Goal: Task Accomplishment & Management: Use online tool/utility

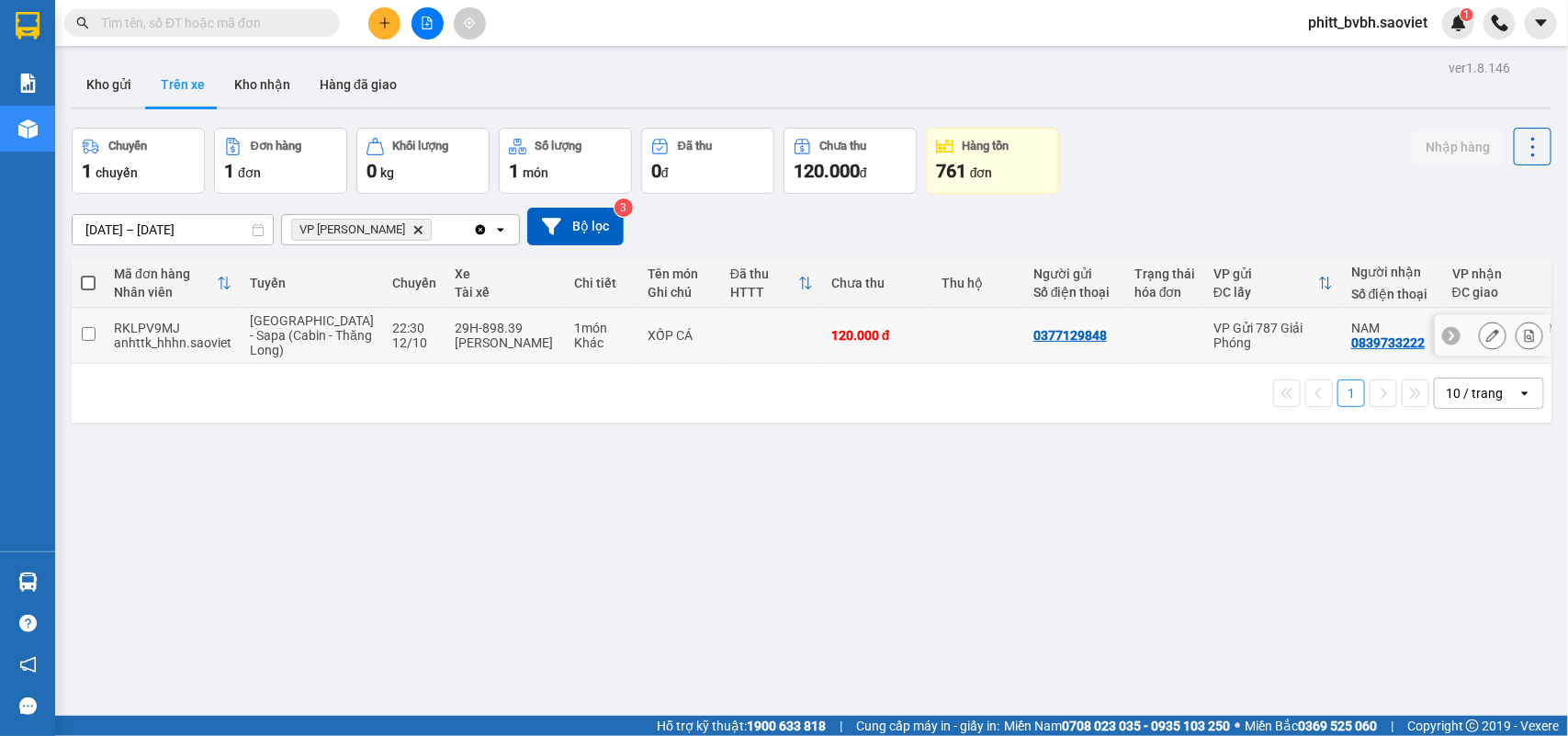
click at [564, 349] on td "1 món Khác" at bounding box center [601, 335] width 74 height 56
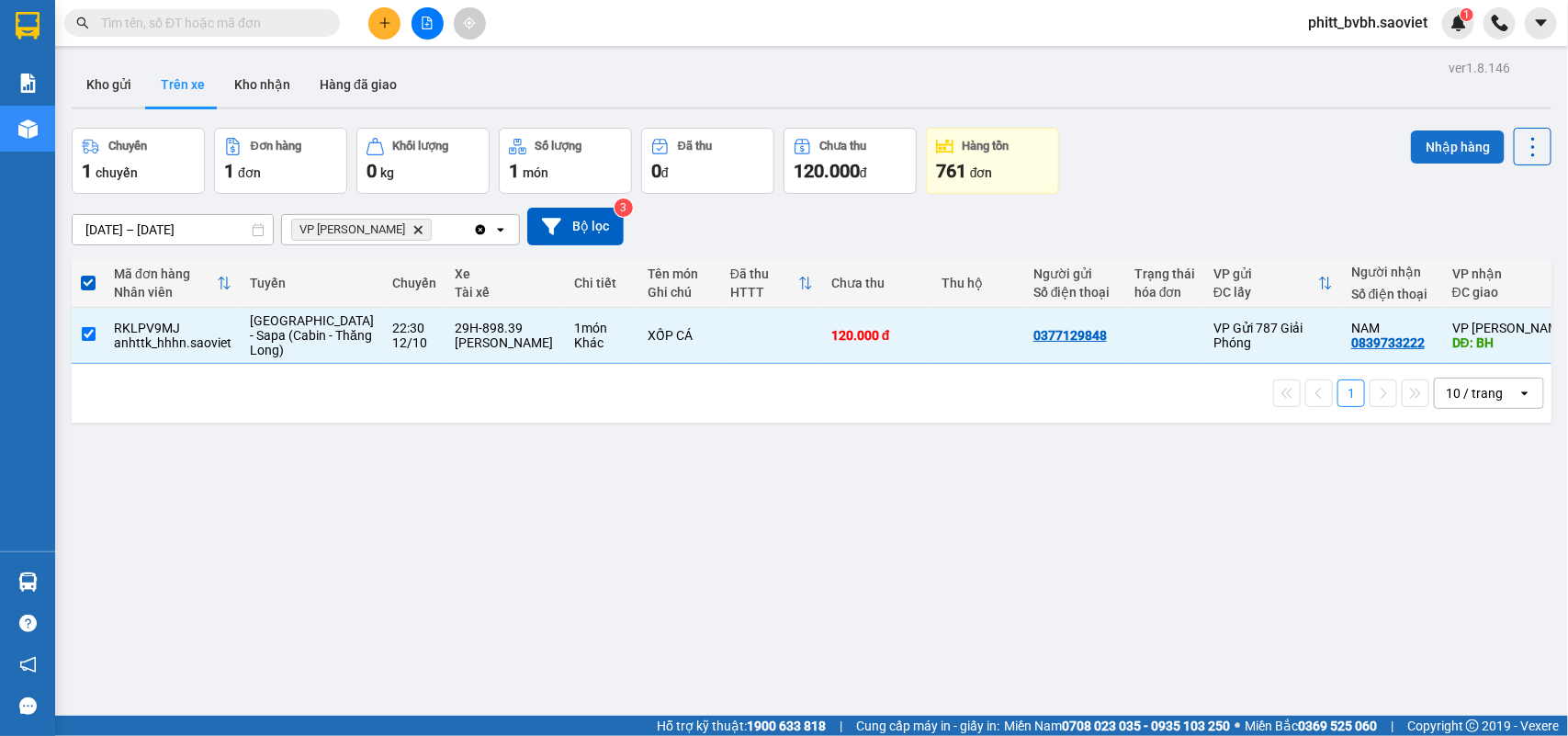
click at [1438, 142] on button "Nhập hàng" at bounding box center [1457, 147] width 94 height 33
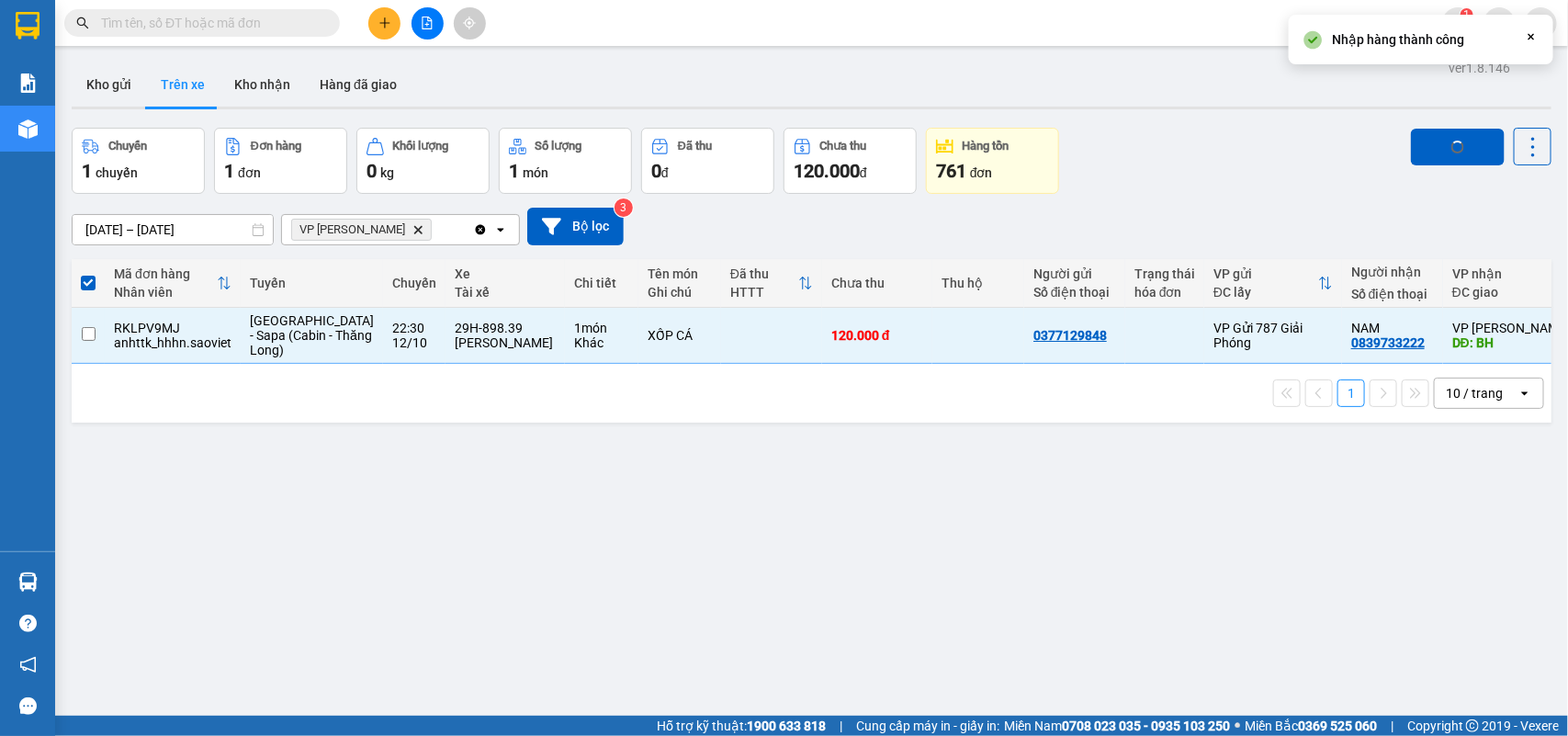
checkbox input "false"
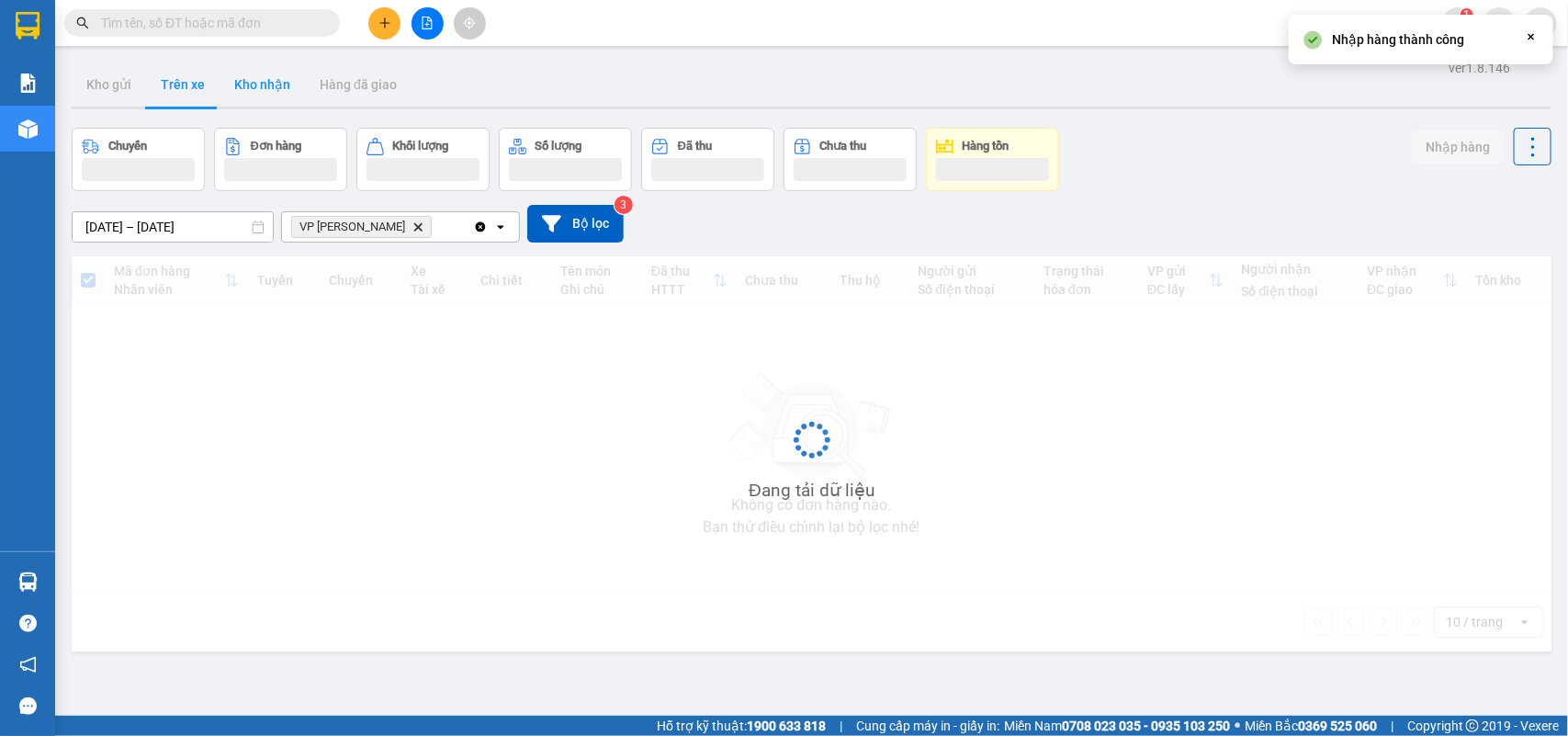
click at [259, 84] on button "Kho nhận" at bounding box center [262, 84] width 85 height 44
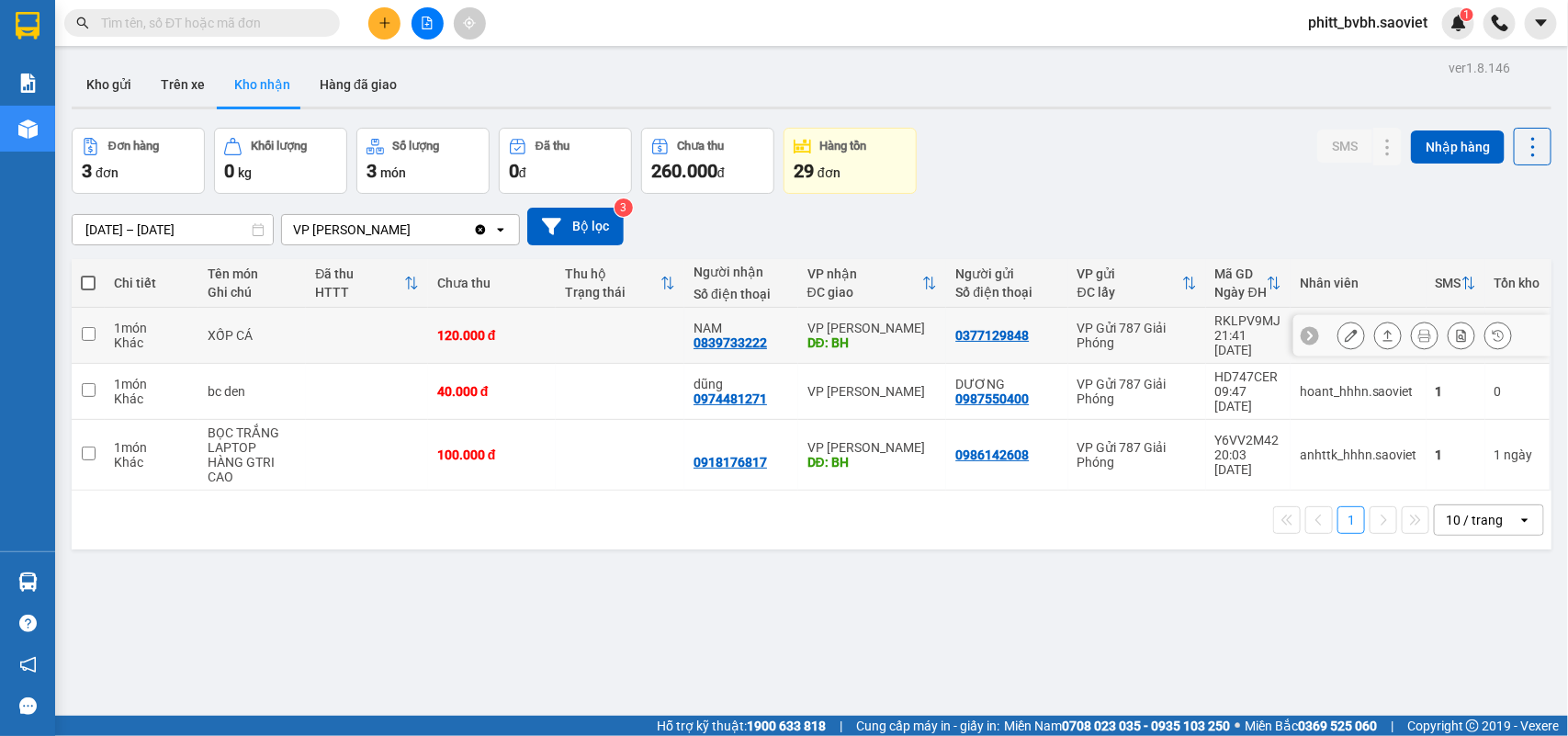
click at [514, 328] on div "120.000 đ" at bounding box center [492, 335] width 110 height 15
checkbox input "true"
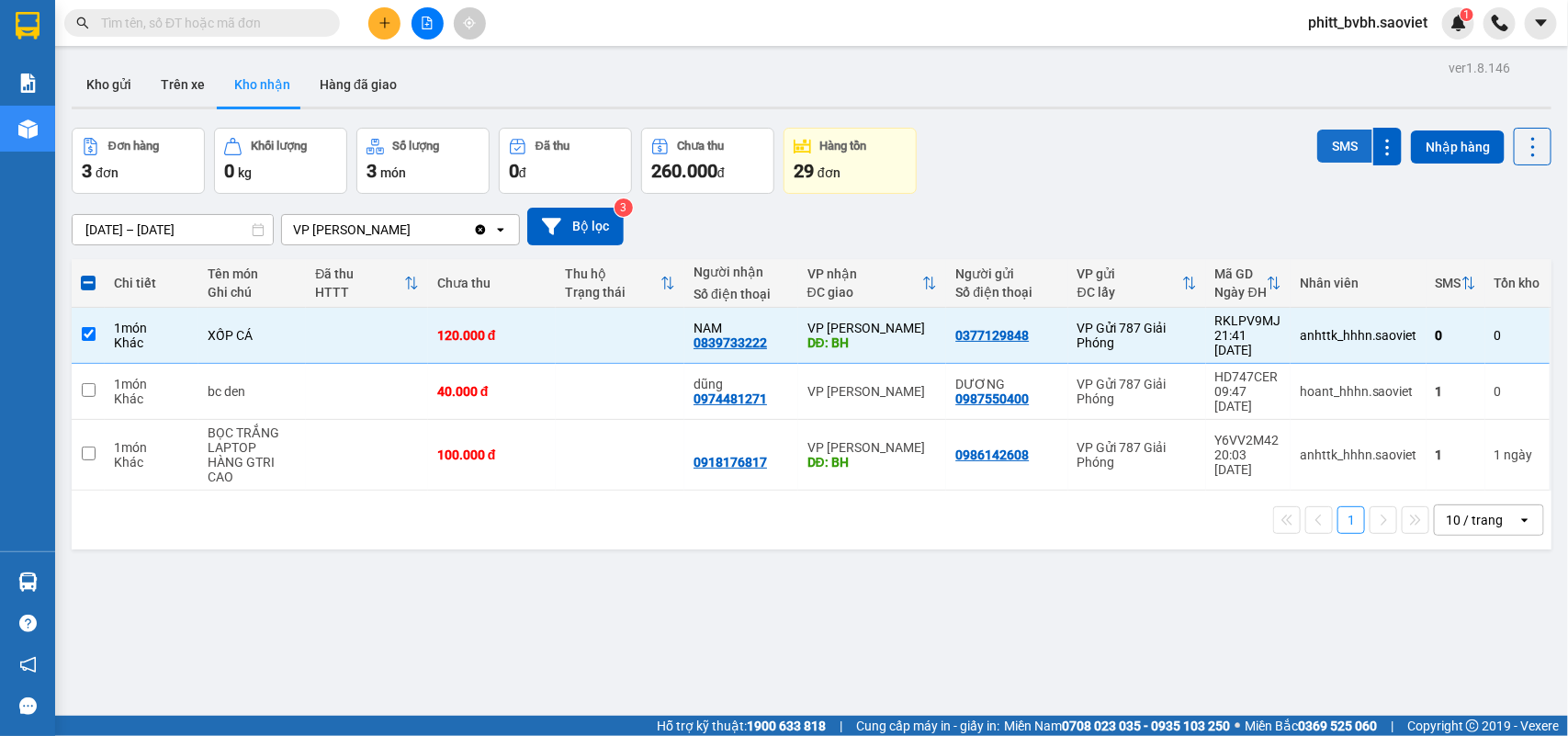
click at [1332, 131] on button "SMS" at bounding box center [1345, 146] width 55 height 33
click at [190, 78] on button "Trên xe" at bounding box center [182, 84] width 74 height 44
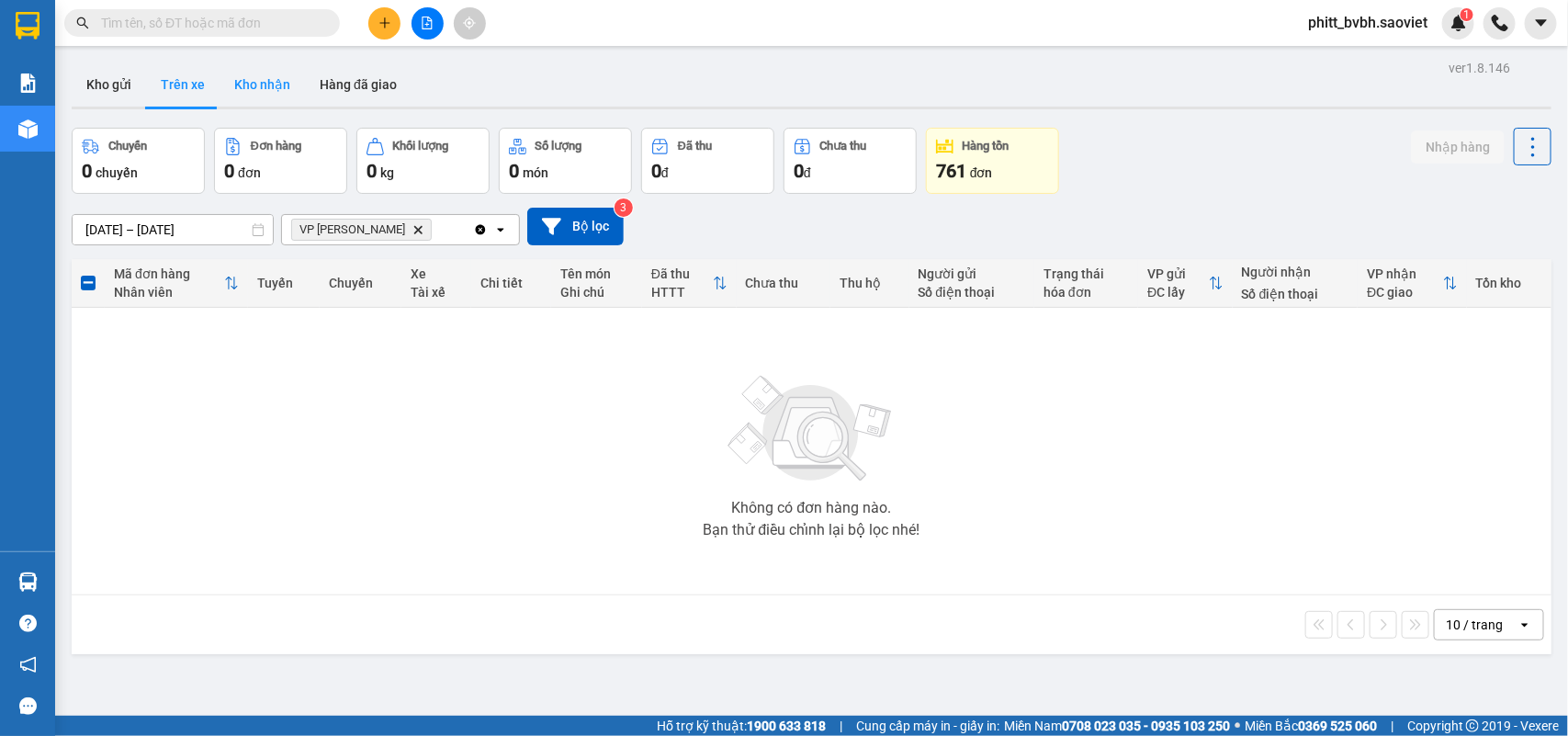
click at [285, 75] on button "Kho nhận" at bounding box center [262, 84] width 85 height 44
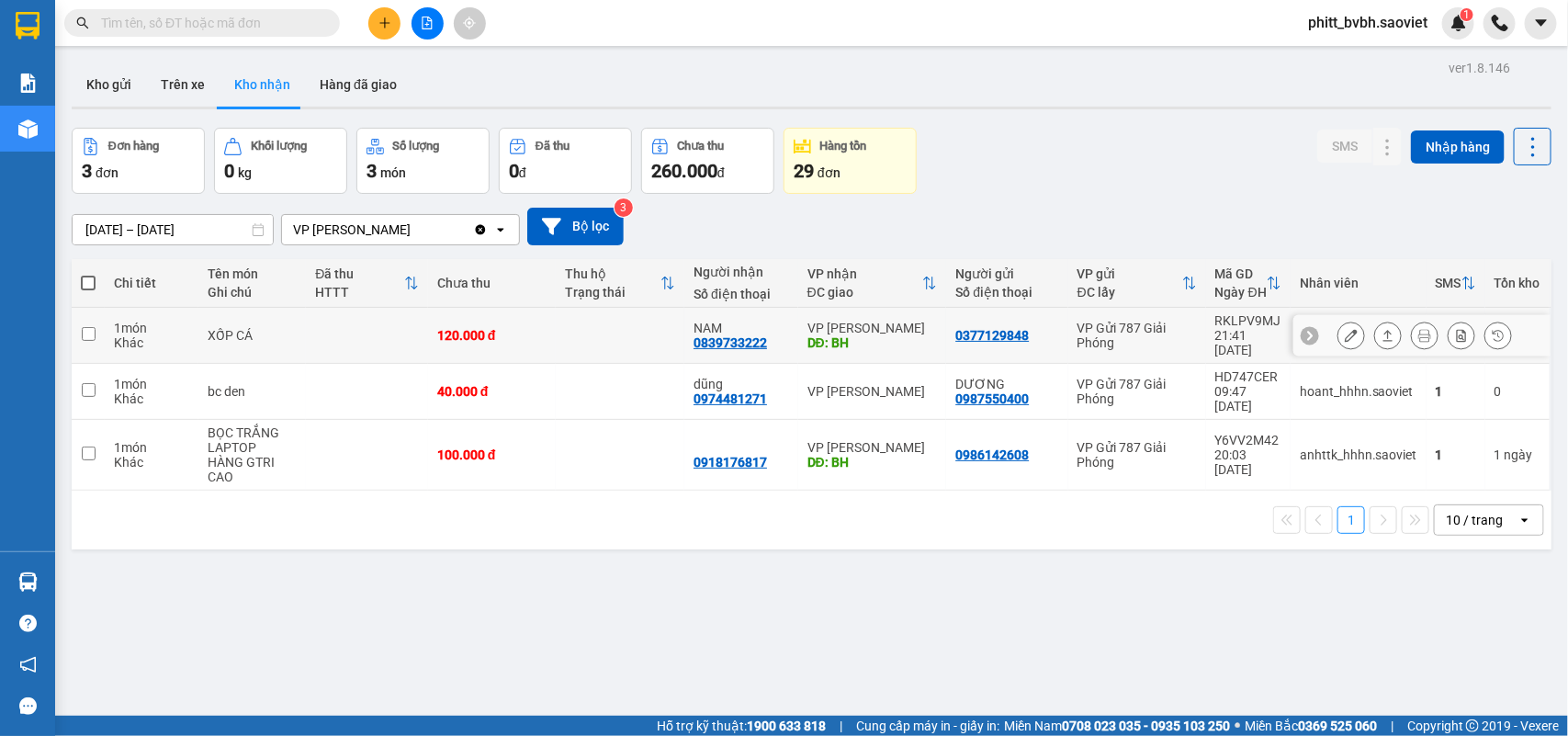
drag, startPoint x: 520, startPoint y: 311, endPoint x: 524, endPoint y: 323, distance: 12.6
click at [519, 318] on td "120.000 đ" at bounding box center [492, 335] width 128 height 56
checkbox input "true"
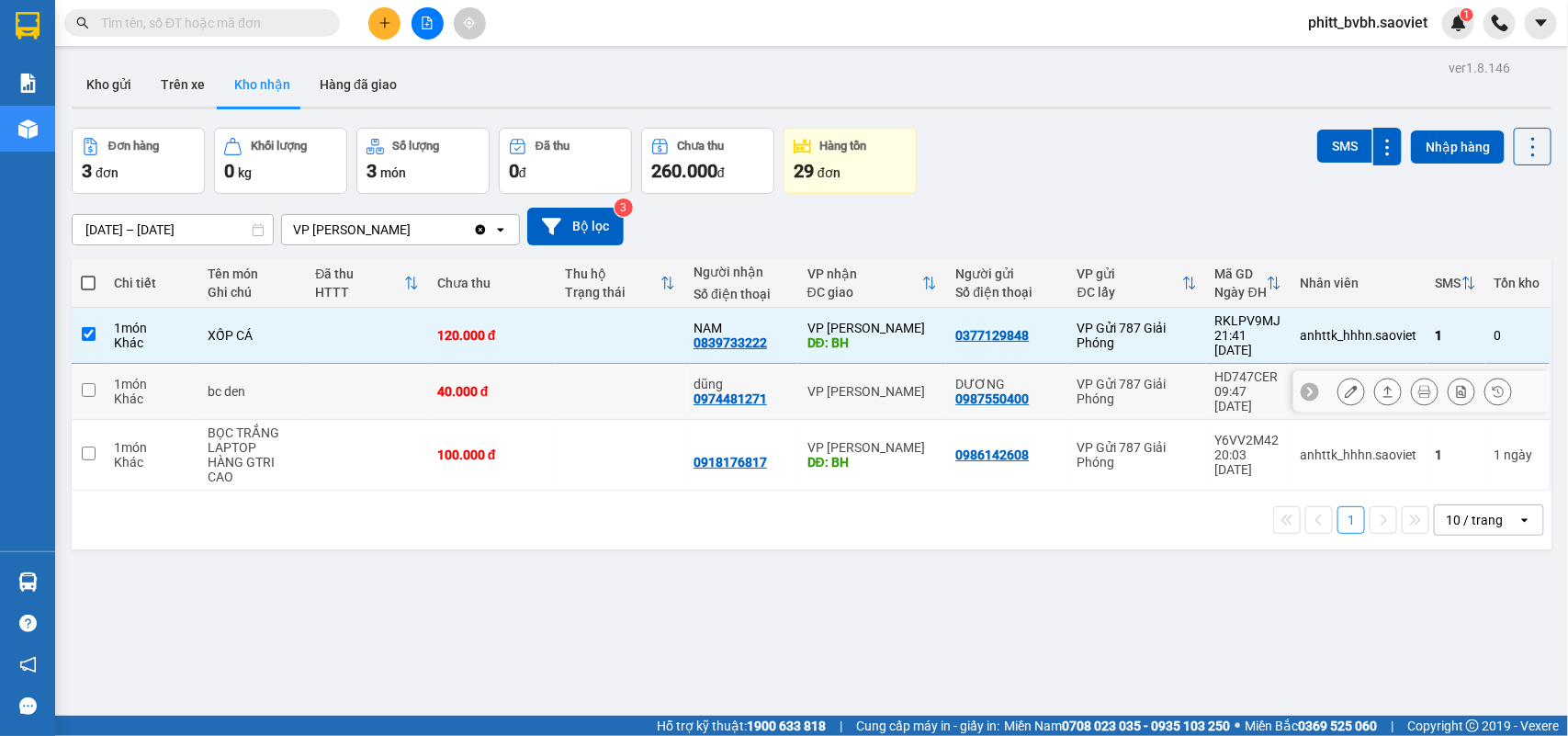
click at [556, 364] on td at bounding box center [619, 391] width 128 height 56
checkbox input "true"
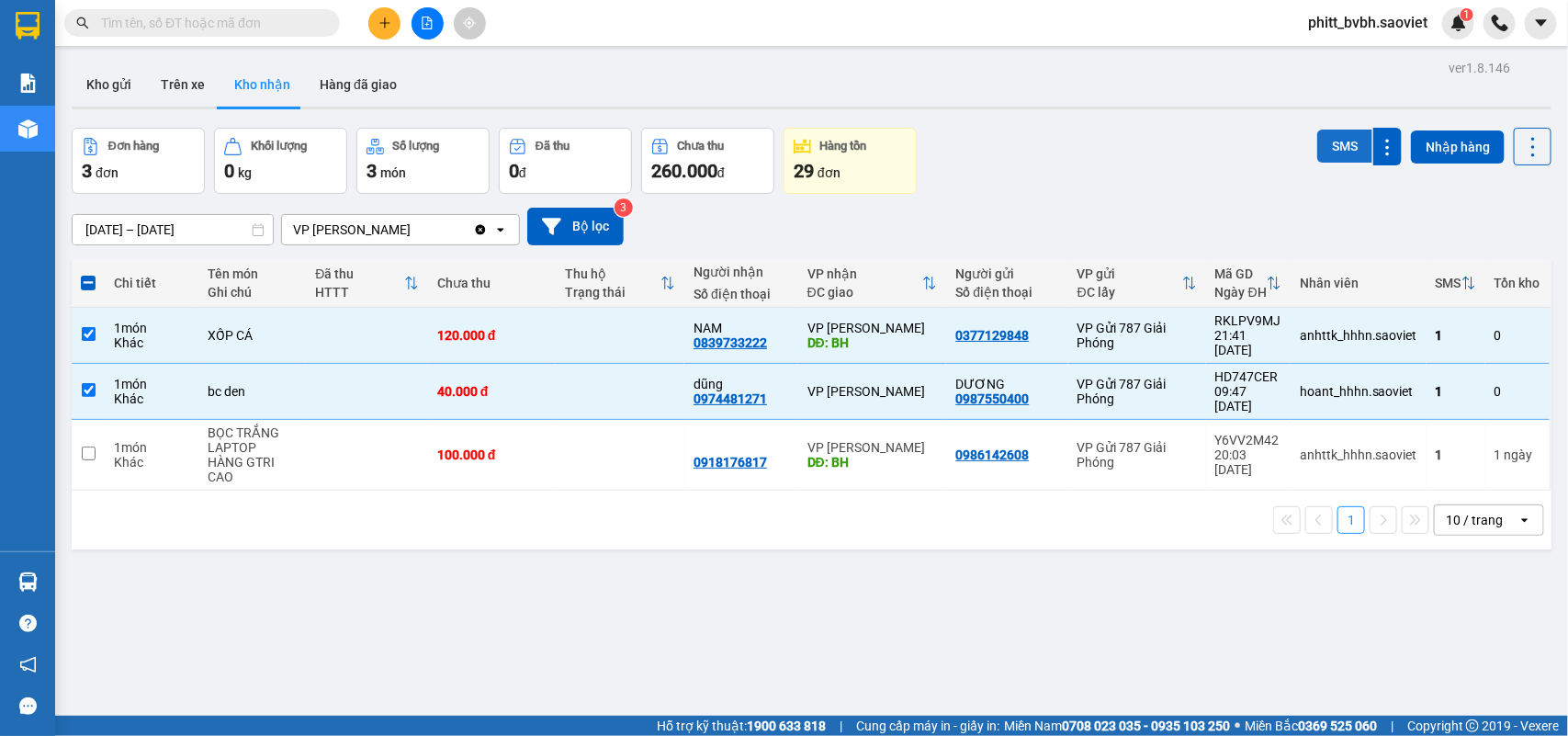
click at [1317, 139] on button "SMS" at bounding box center [1345, 146] width 55 height 33
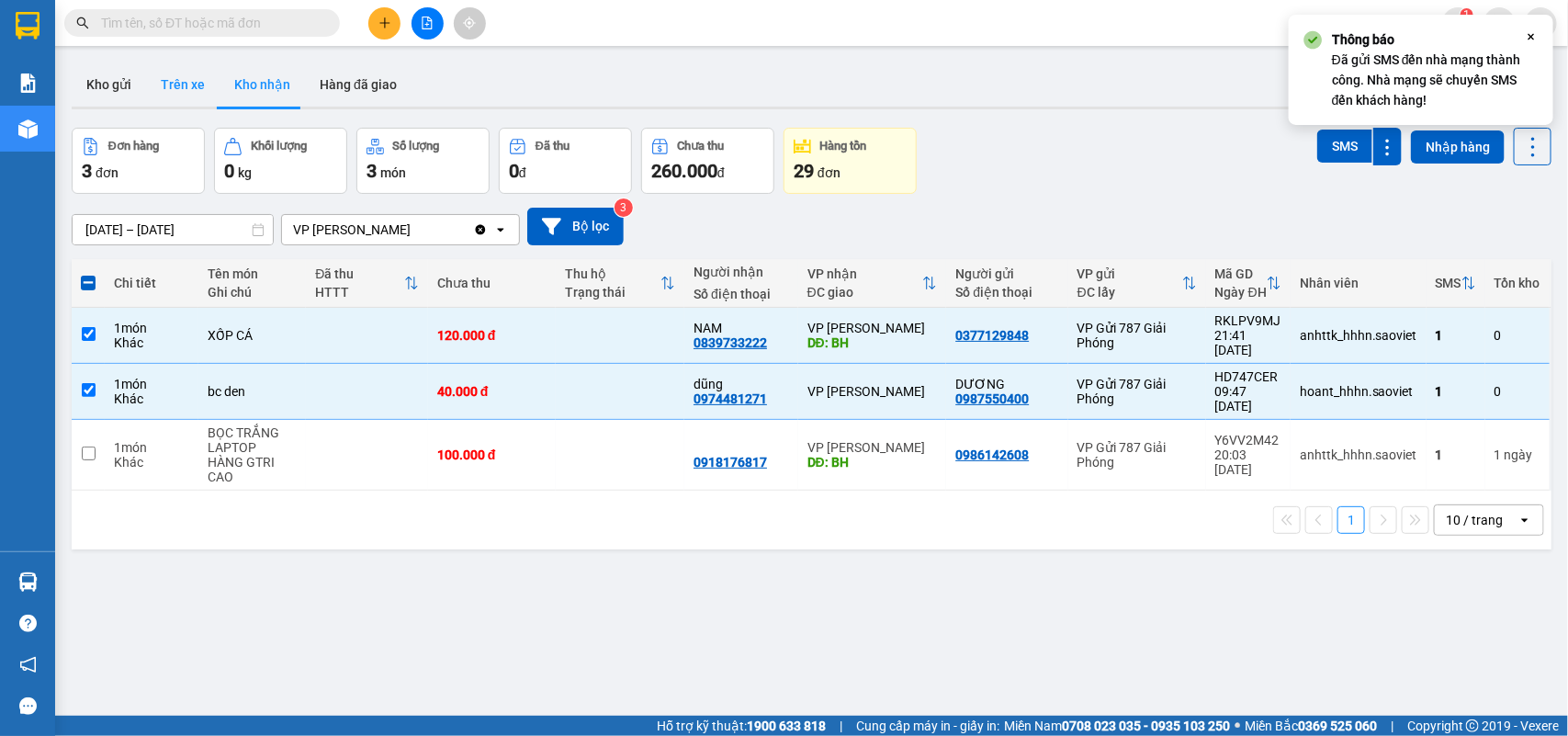
click at [174, 85] on button "Trên xe" at bounding box center [182, 84] width 74 height 44
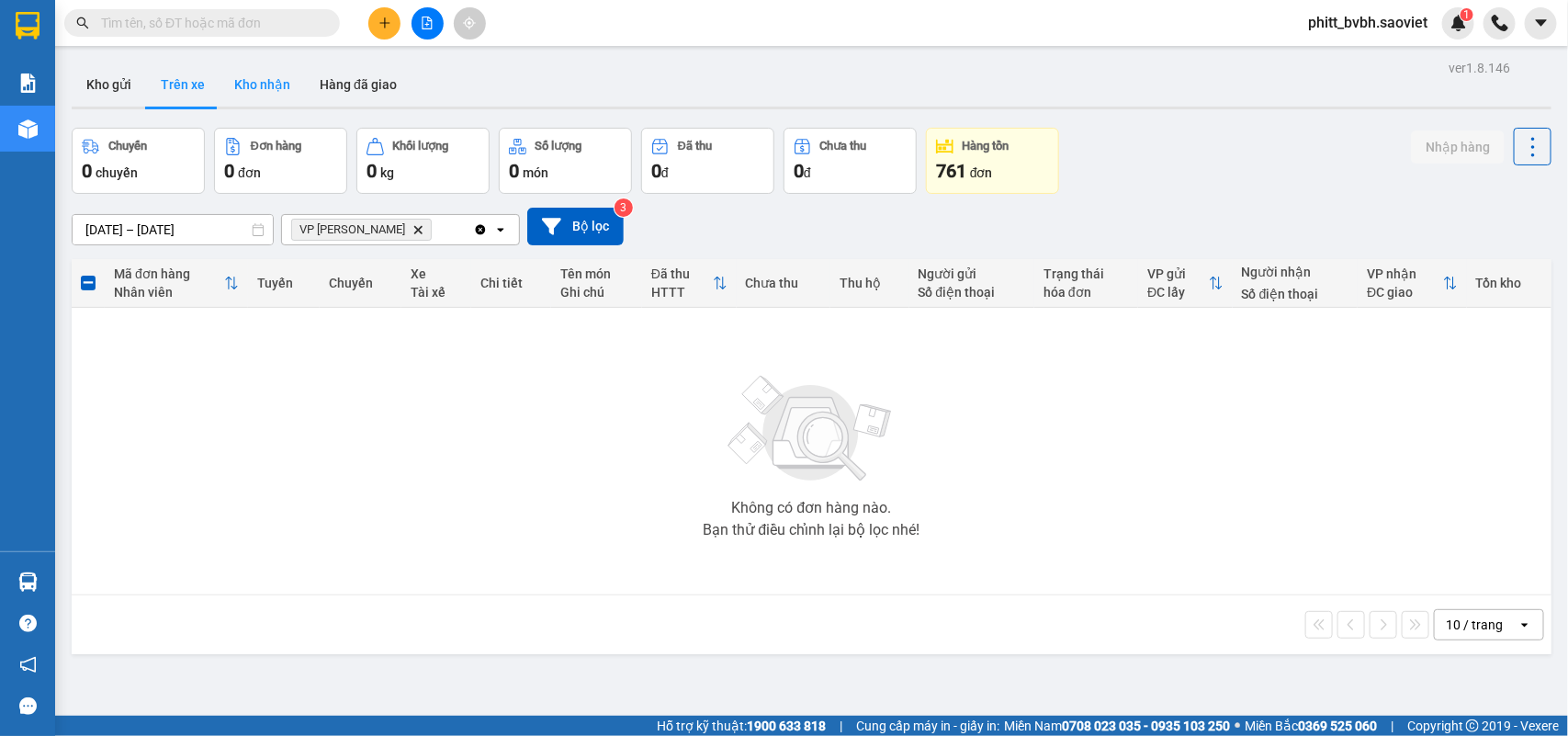
click at [275, 85] on button "Kho nhận" at bounding box center [262, 84] width 85 height 44
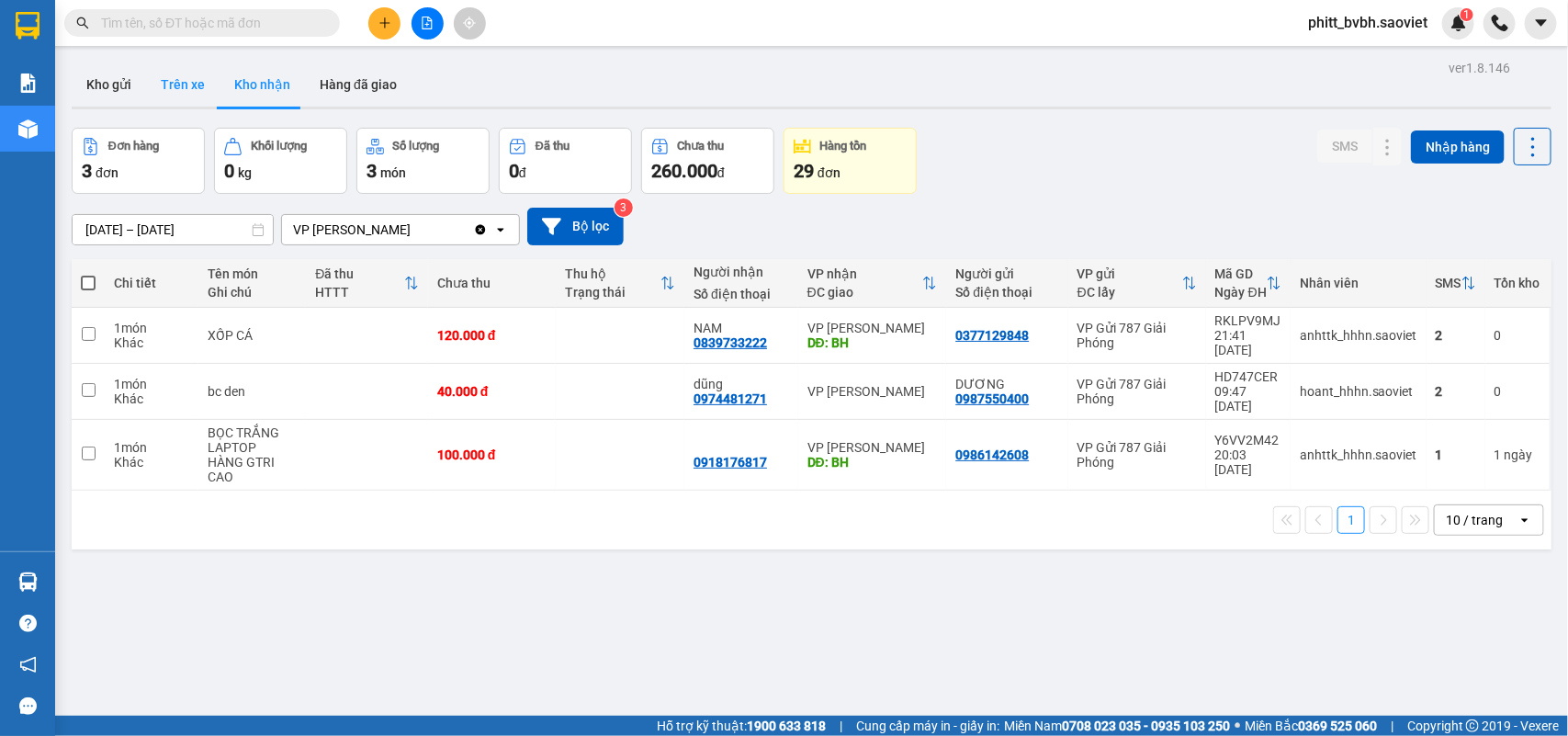
click at [189, 82] on button "Trên xe" at bounding box center [182, 84] width 74 height 44
